Goal: Information Seeking & Learning: Find specific fact

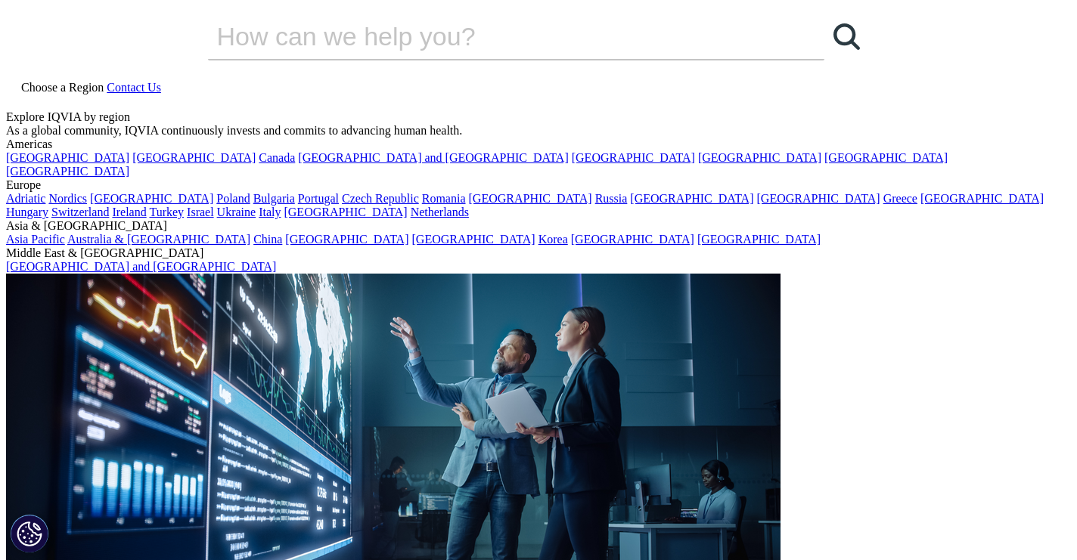
click at [18, 95] on icon at bounding box center [12, 101] width 12 height 13
click at [322, 59] on input "Search" at bounding box center [494, 36] width 573 height 45
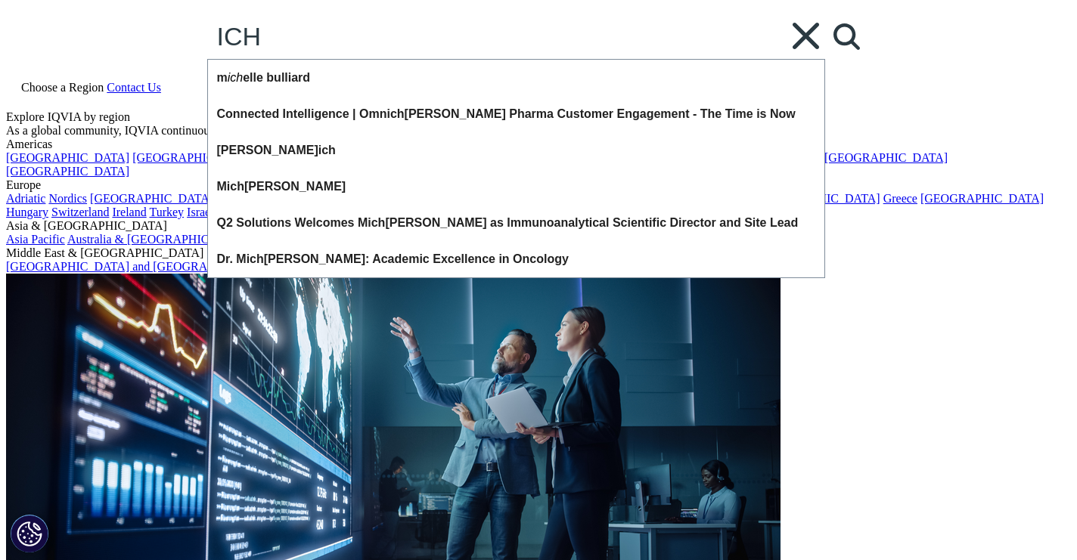
type input "ICH"
click at [866, 60] on div "ICH ICH Clear m ich elle bulliard Connected Intelligence | Omn ich annel Pharma…" at bounding box center [539, 37] width 662 height 47
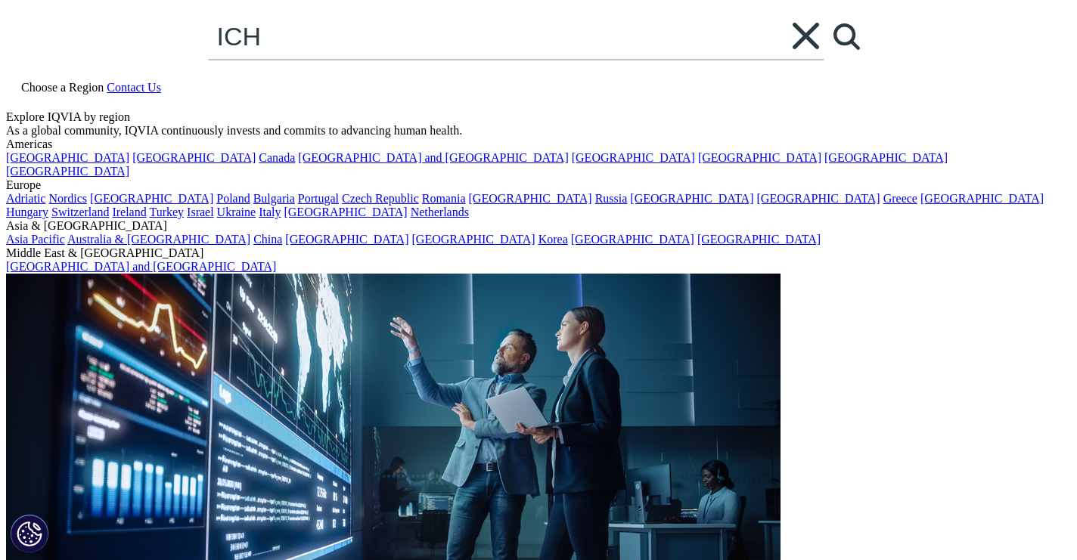
click at [819, 49] on icon "Clear" at bounding box center [805, 36] width 26 height 26
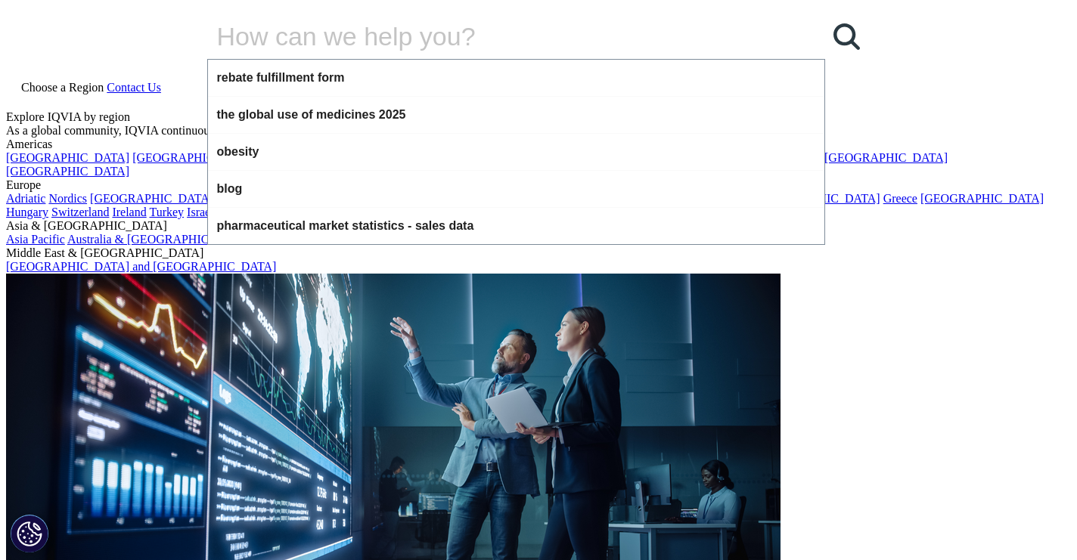
click at [606, 76] on div "Clear rebate fulfillment form the global use of medicines 2025 obesity blog pha…" at bounding box center [539, 42] width 662 height 73
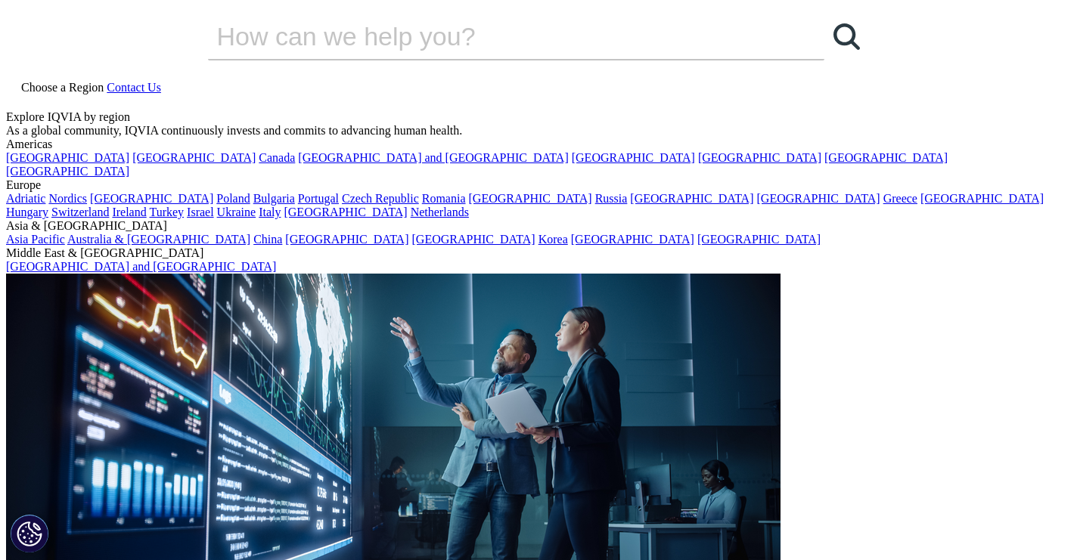
click at [107, 81] on icon at bounding box center [107, 87] width 0 height 13
click at [70, 178] on link "[GEOGRAPHIC_DATA]" at bounding box center [67, 171] width 123 height 13
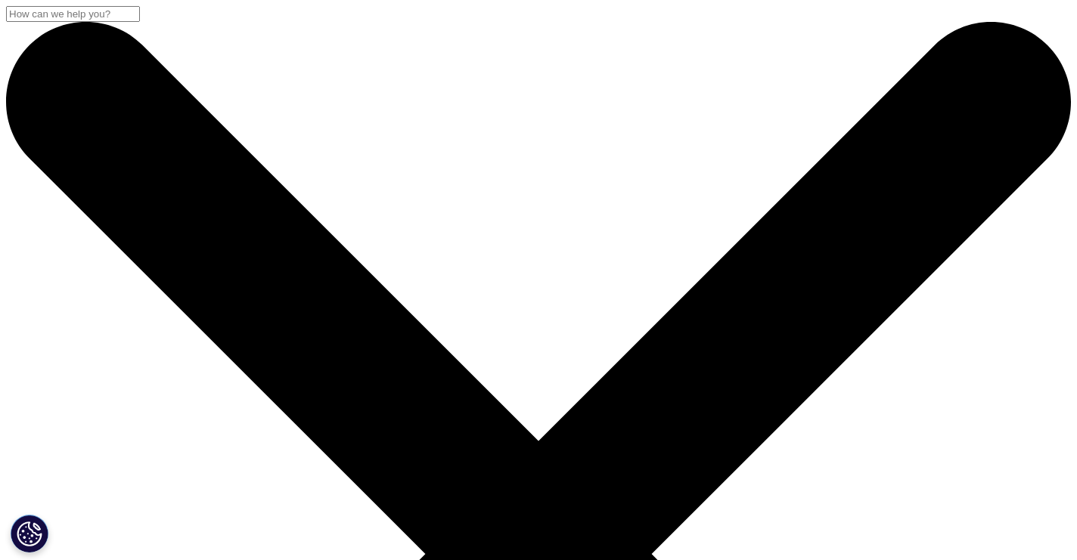
click at [140, 22] on input "Search" at bounding box center [73, 14] width 134 height 16
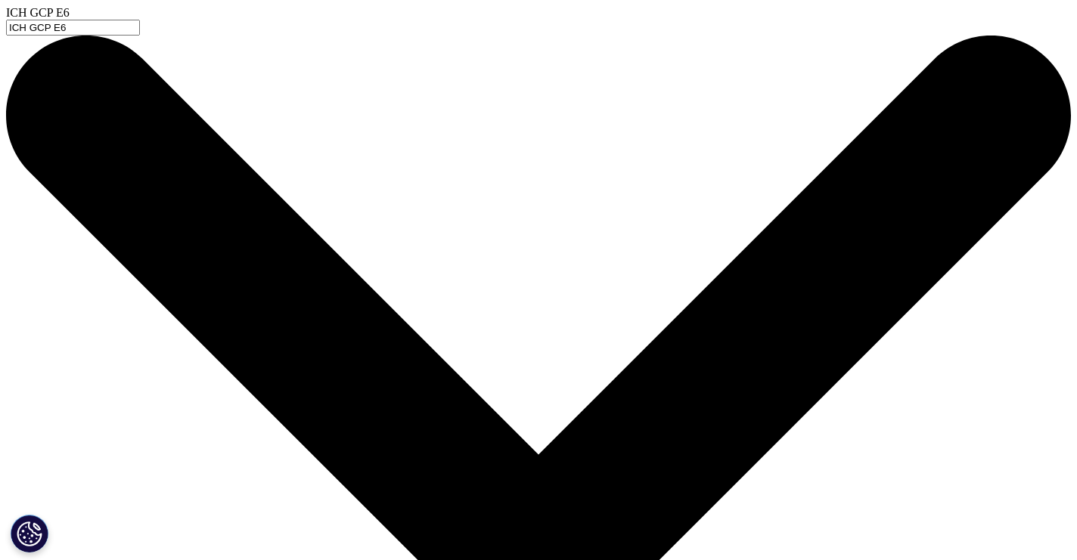
type input "ICH GCP E6"
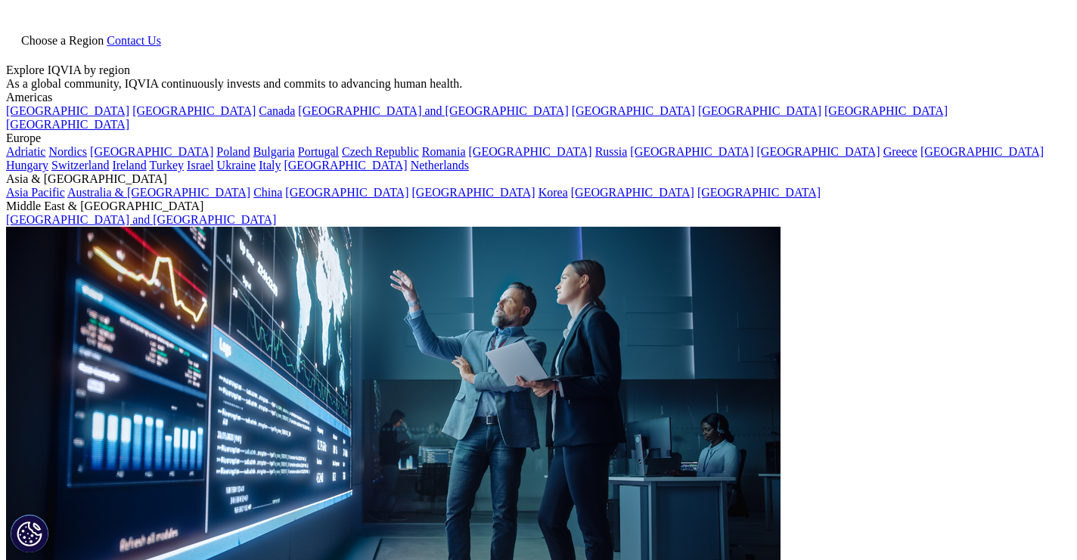
type input "ICH GCP E6"
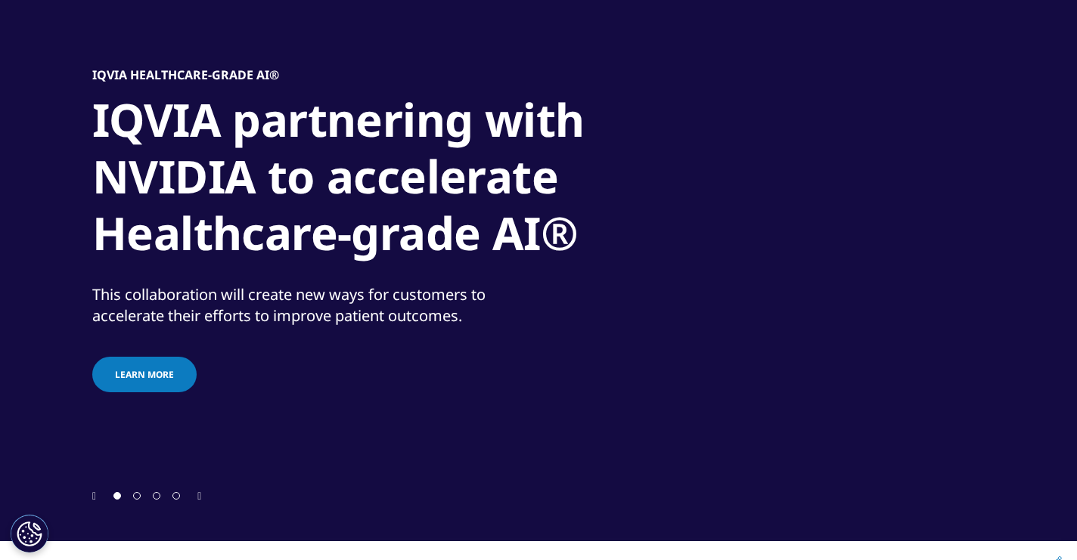
scroll to position [23, 0]
